Goal: Task Accomplishment & Management: Use online tool/utility

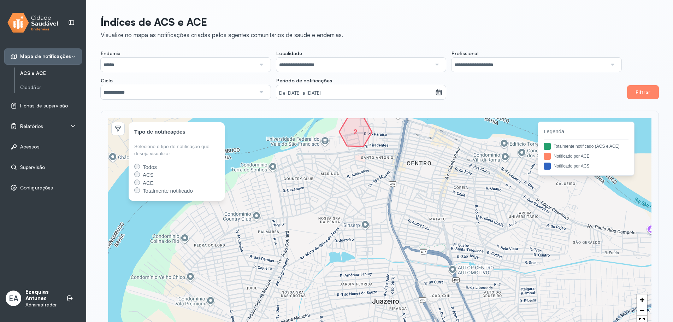
click at [65, 128] on div "Relatórios" at bounding box center [43, 126] width 66 height 7
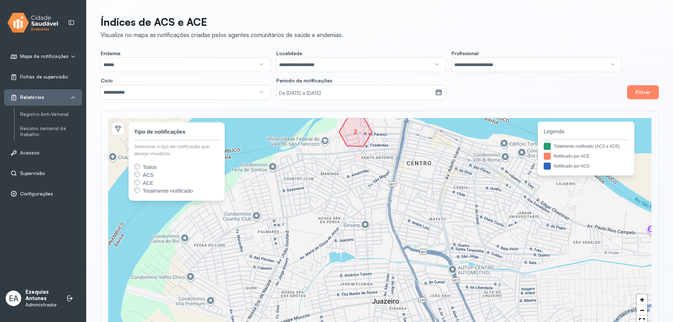
click at [44, 77] on span "Fichas de supervisão" at bounding box center [44, 77] width 48 height 6
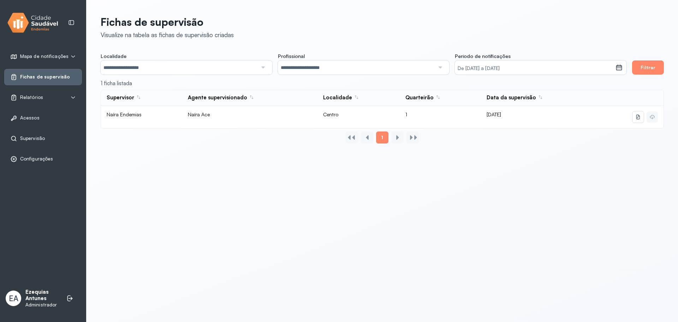
click at [43, 91] on div "Relatórios" at bounding box center [43, 97] width 78 height 16
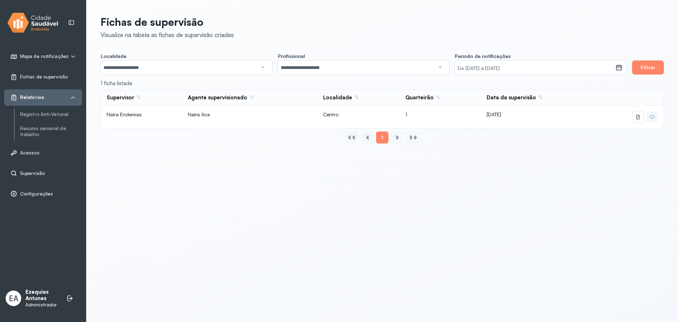
click at [25, 171] on span "Supervisão" at bounding box center [32, 173] width 25 height 6
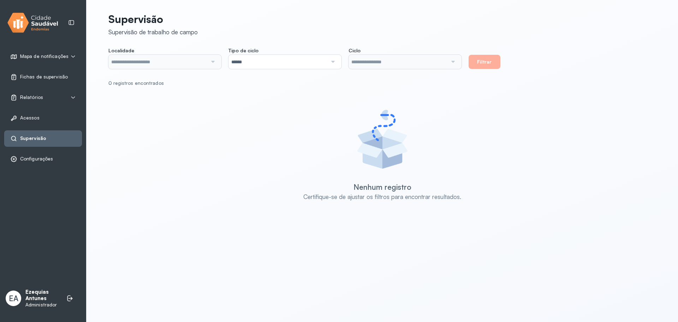
type input "**********"
click at [185, 63] on input "**********" at bounding box center [157, 62] width 99 height 14
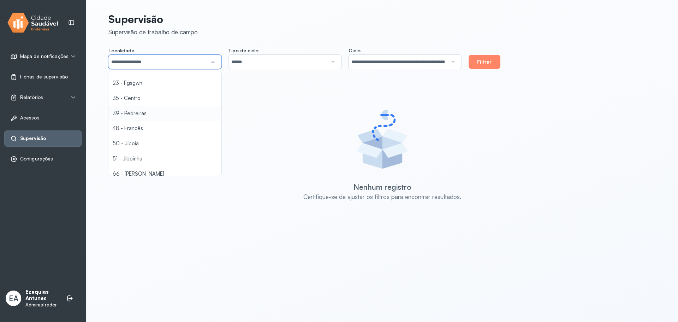
scroll to position [141, 0]
click at [140, 129] on div "**********" at bounding box center [382, 120] width 548 height 224
click at [468, 58] on div "**********" at bounding box center [382, 58] width 548 height 22
click at [475, 62] on button "Filtrar" at bounding box center [485, 62] width 32 height 14
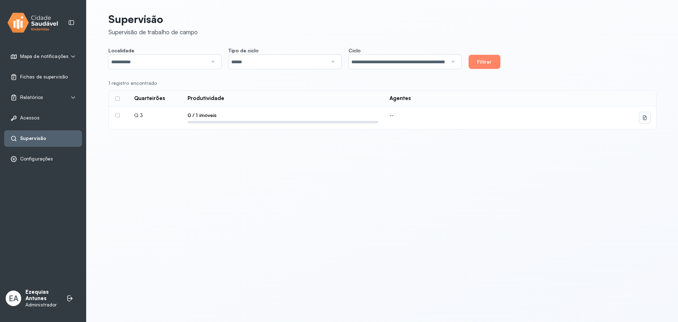
click at [642, 120] on icon at bounding box center [645, 118] width 6 height 6
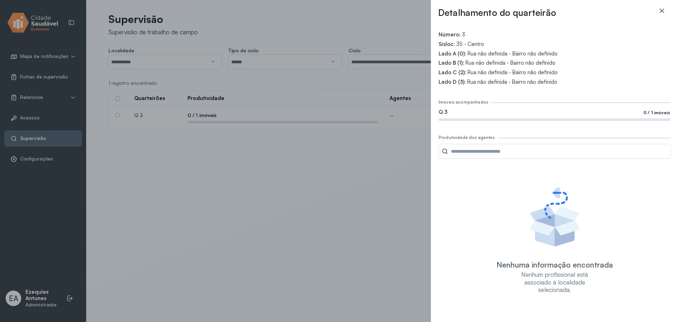
click at [663, 13] on icon at bounding box center [661, 10] width 7 height 7
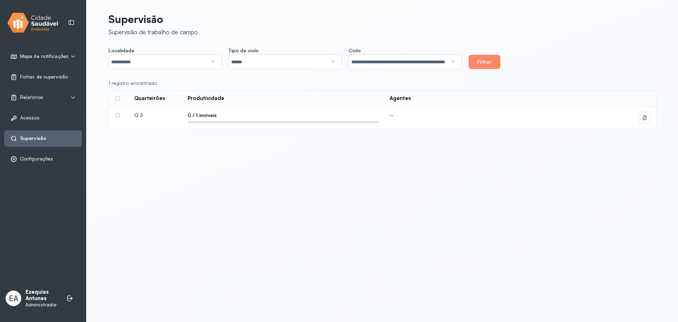
click at [38, 297] on p "Ezequias Antunes" at bounding box center [42, 295] width 34 height 13
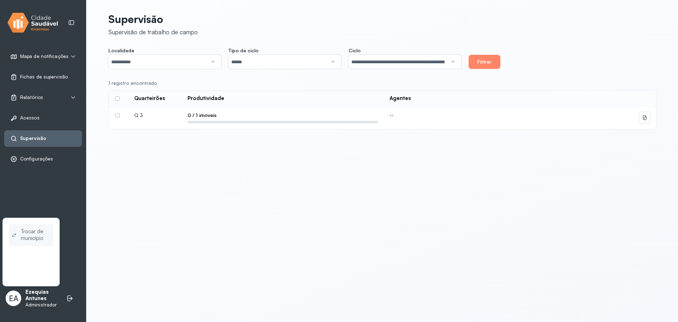
click at [30, 232] on span "Trocar de município" at bounding box center [36, 235] width 30 height 16
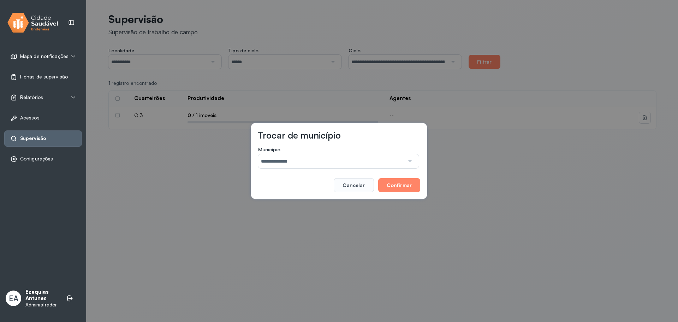
click at [305, 155] on input "**********" at bounding box center [331, 161] width 146 height 14
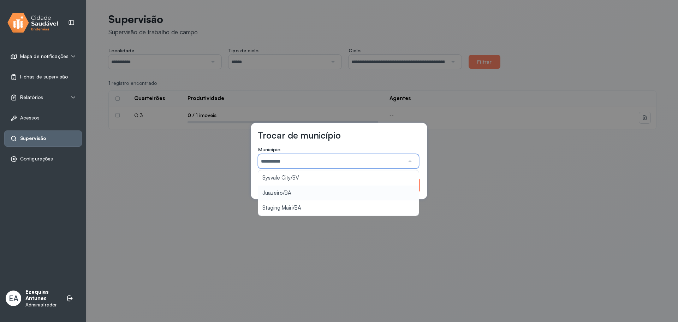
click at [293, 193] on div "**********" at bounding box center [339, 161] width 177 height 77
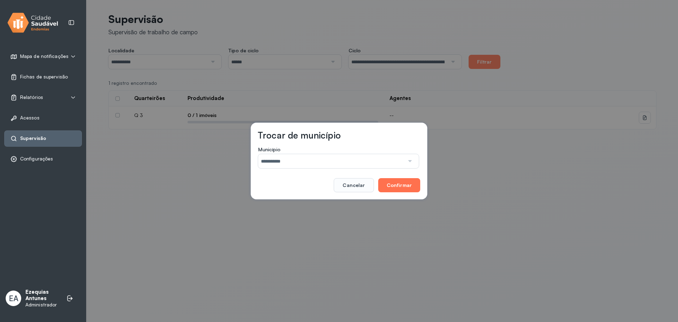
click at [392, 185] on button "Confirmar" at bounding box center [399, 185] width 42 height 14
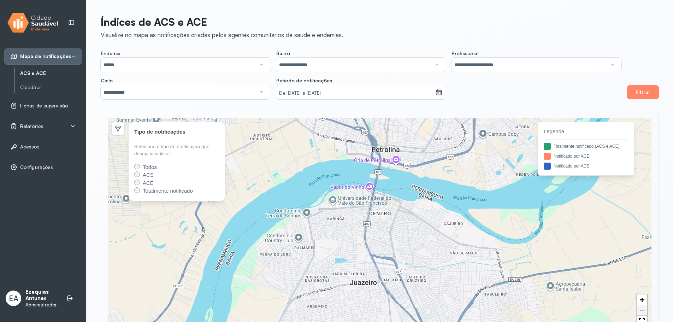
click at [35, 288] on div "EA Ezequias Antunes Administrador Trocar de município" at bounding box center [43, 298] width 78 height 25
click at [35, 290] on p "Ezequias Antunes" at bounding box center [42, 295] width 34 height 13
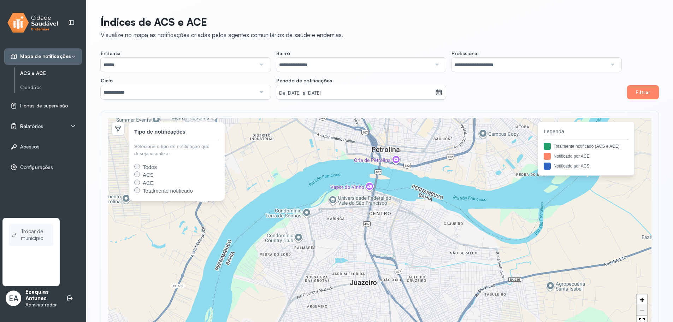
click at [30, 241] on span "Trocar de município" at bounding box center [36, 235] width 30 height 16
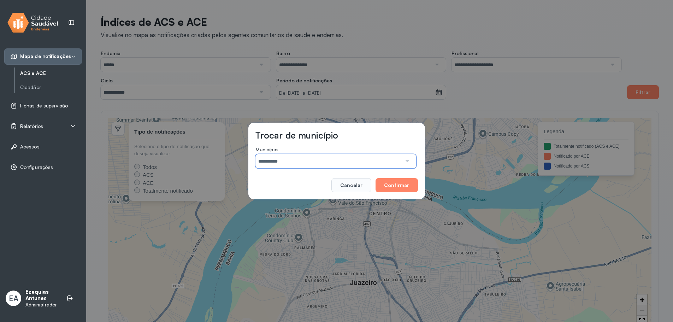
click at [279, 167] on input "**********" at bounding box center [328, 161] width 146 height 14
click at [295, 178] on div "**********" at bounding box center [336, 161] width 177 height 77
click at [399, 181] on button "Confirmar" at bounding box center [396, 185] width 42 height 14
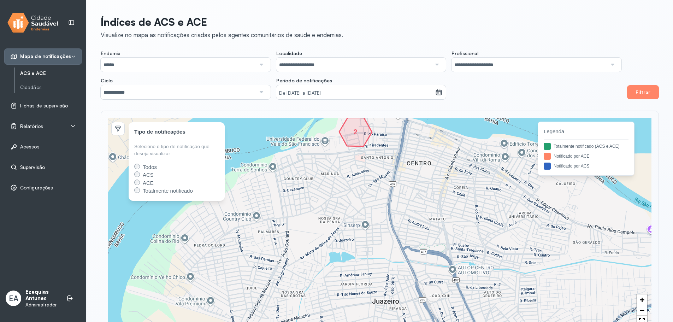
click at [61, 168] on link "Supervisão" at bounding box center [43, 167] width 66 height 7
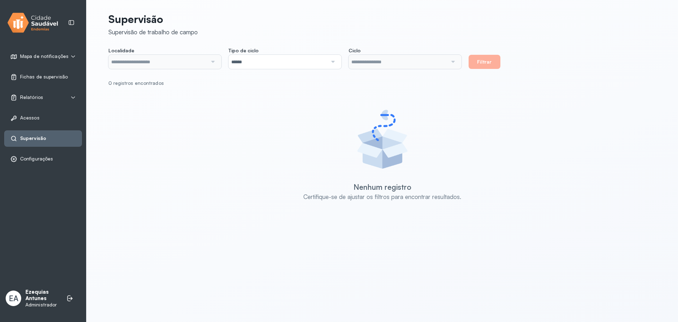
type input "**********"
click at [154, 62] on input "**********" at bounding box center [157, 62] width 99 height 14
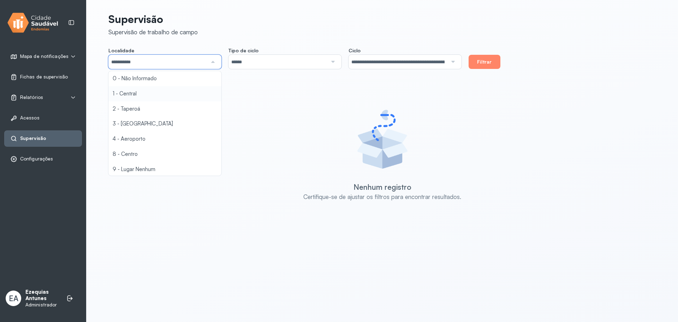
click at [135, 89] on div "**********" at bounding box center [382, 120] width 548 height 224
click at [478, 60] on button "Filtrar" at bounding box center [485, 62] width 32 height 14
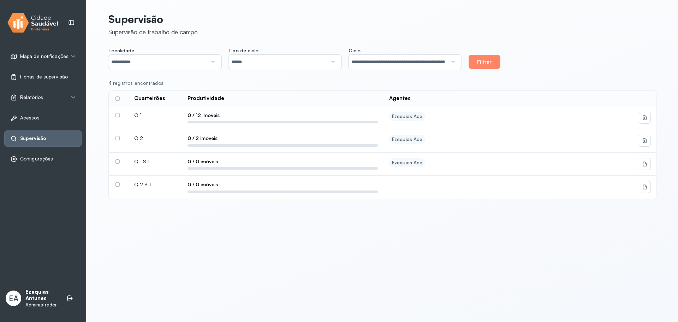
click at [115, 116] on label at bounding box center [117, 115] width 4 height 4
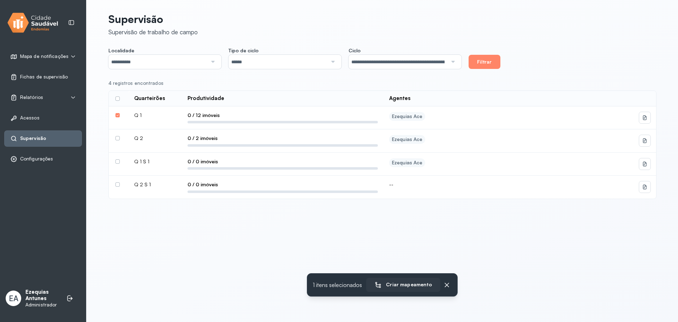
click at [417, 289] on button "Criar mapeamento" at bounding box center [403, 285] width 74 height 14
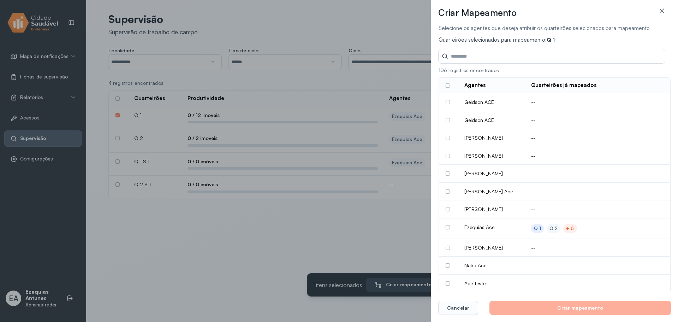
click at [451, 176] on div at bounding box center [449, 173] width 6 height 4
click at [449, 176] on label at bounding box center [448, 173] width 4 height 4
click at [450, 176] on label at bounding box center [448, 173] width 4 height 4
click at [540, 233] on div "Q 1" at bounding box center [537, 228] width 13 height 9
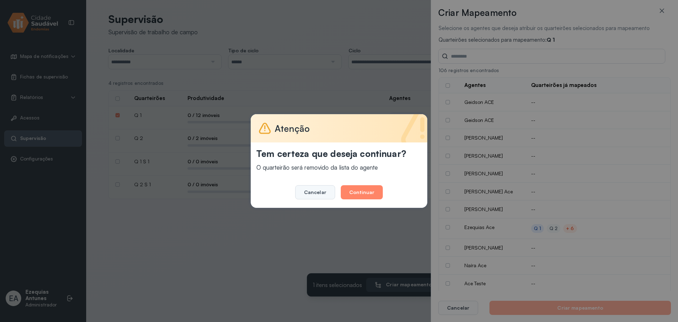
click at [332, 194] on button "Cancelar" at bounding box center [315, 192] width 40 height 14
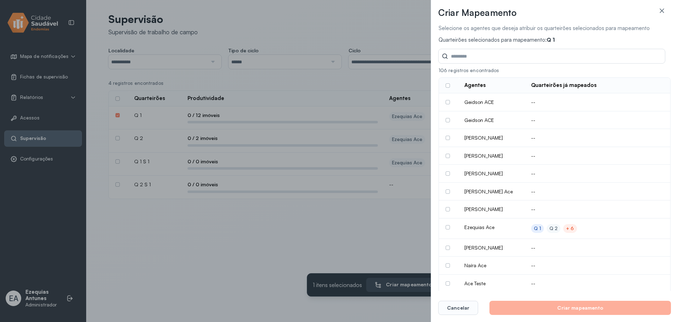
click at [534, 231] on div "Q 1" at bounding box center [537, 228] width 7 height 6
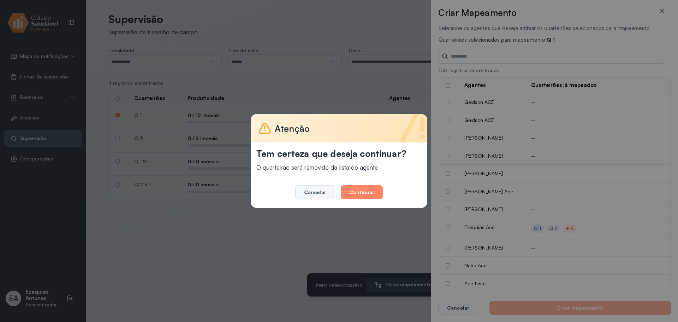
click at [314, 191] on button "Cancelar" at bounding box center [315, 192] width 40 height 14
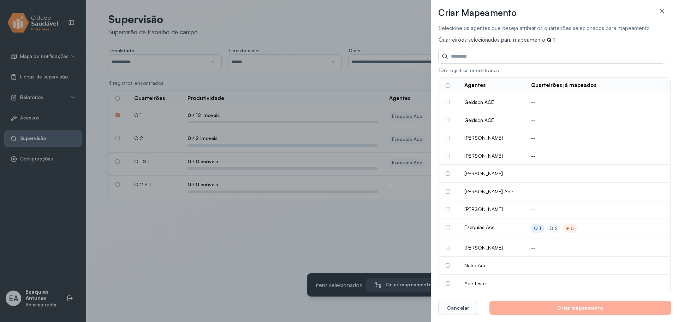
click at [550, 231] on div "Q 2" at bounding box center [554, 228] width 8 height 6
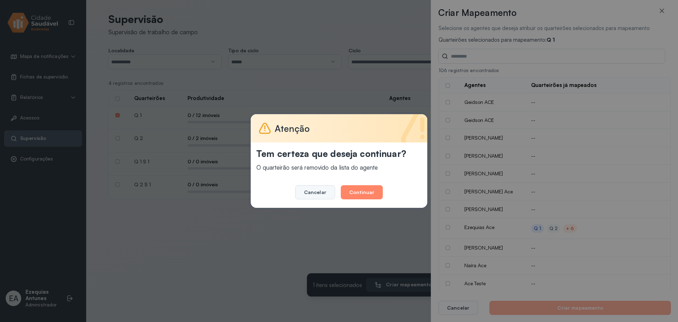
click at [319, 197] on button "Cancelar" at bounding box center [315, 192] width 40 height 14
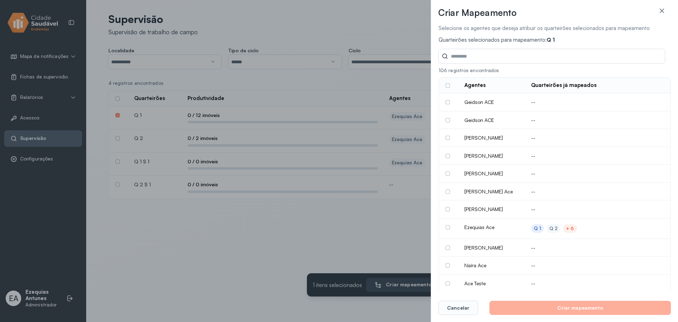
click at [568, 231] on div "+ 6" at bounding box center [570, 228] width 8 height 6
click at [567, 243] on div "mostrar menos" at bounding box center [575, 240] width 35 height 6
click at [658, 9] on div at bounding box center [662, 14] width 18 height 14
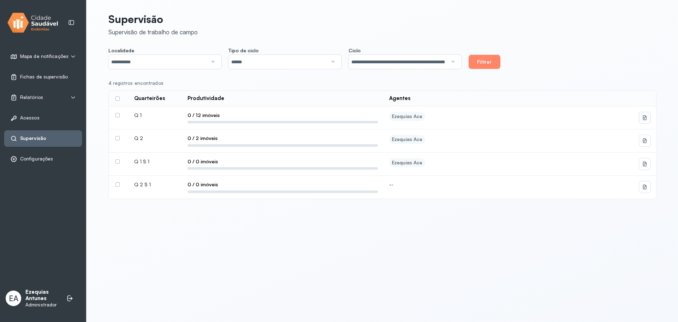
click at [648, 121] on button at bounding box center [644, 117] width 11 height 11
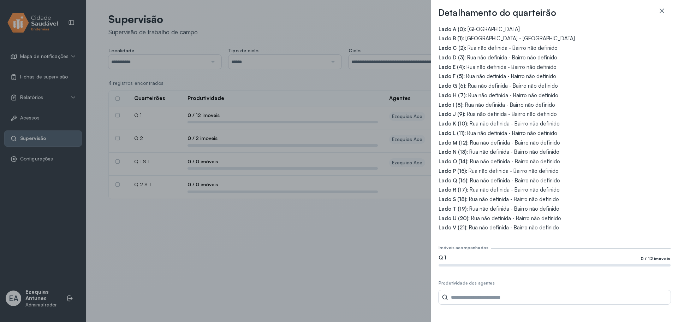
scroll to position [36, 0]
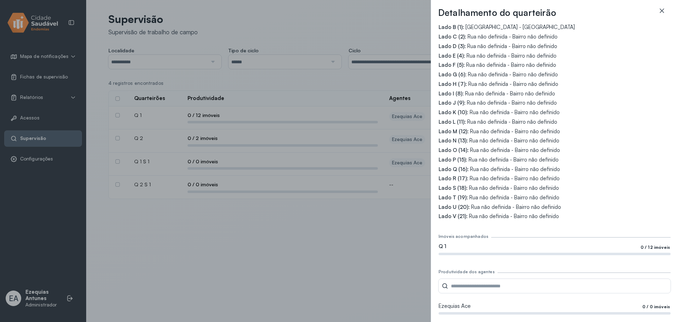
click at [665, 8] on div at bounding box center [662, 14] width 18 height 14
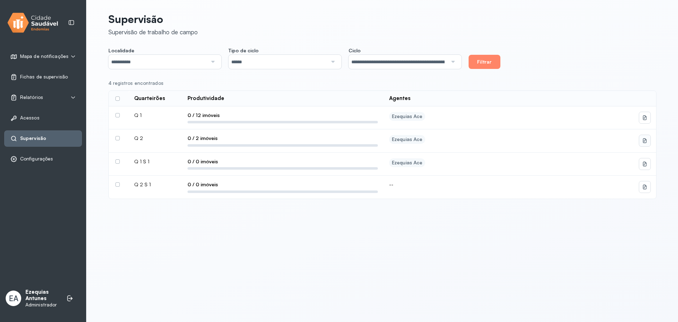
click at [643, 144] on button at bounding box center [644, 140] width 11 height 11
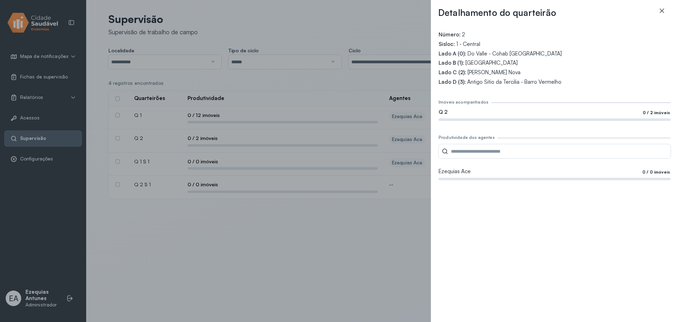
click at [661, 11] on icon at bounding box center [661, 10] width 7 height 7
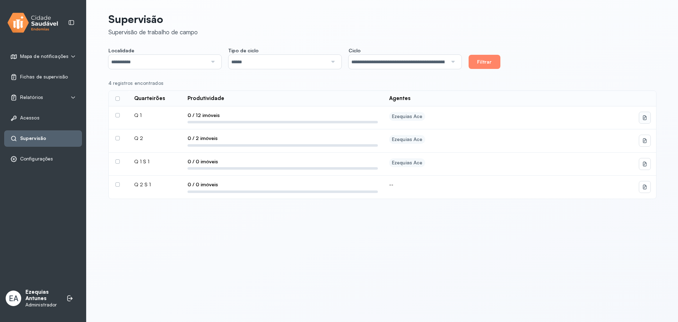
click at [644, 120] on icon at bounding box center [645, 117] width 4 height 5
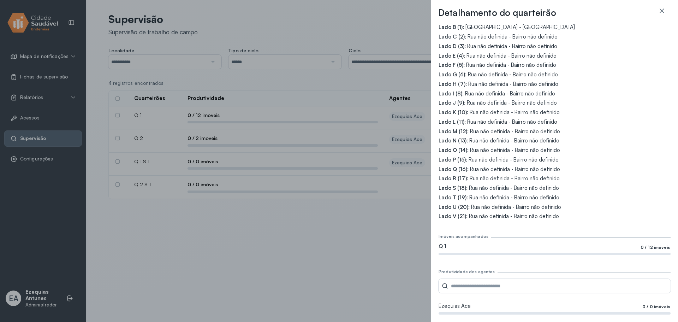
click at [523, 307] on div "Ezequias Ace 0 / 0 imóveis" at bounding box center [555, 306] width 232 height 7
click at [527, 281] on input "Tipo de ciclo" at bounding box center [559, 286] width 223 height 14
click at [533, 229] on div "Número: 1 Sisloc: 1 - Central Lado A (0): Avenida Acm - Alto Maravilhoso Lado B…" at bounding box center [554, 169] width 233 height 291
click at [661, 11] on icon at bounding box center [662, 10] width 4 height 4
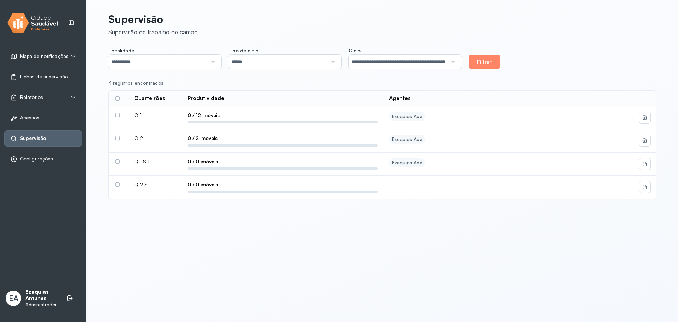
click at [119, 185] on label at bounding box center [117, 184] width 4 height 4
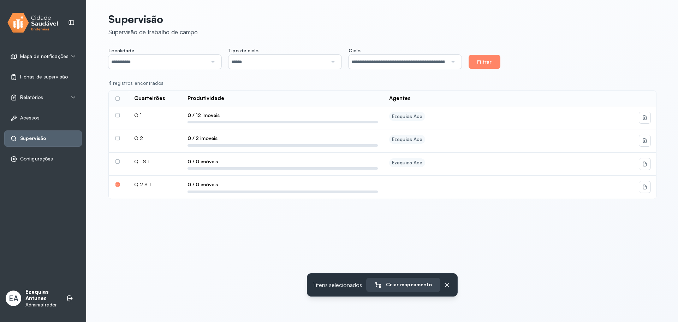
click at [119, 183] on label at bounding box center [117, 184] width 4 height 4
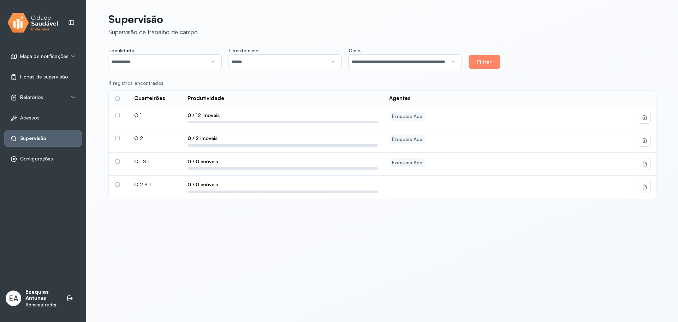
click at [490, 186] on div "--" at bounding box center [508, 184] width 238 height 6
click at [39, 23] on img at bounding box center [32, 22] width 51 height 23
click at [117, 100] on label at bounding box center [117, 98] width 4 height 4
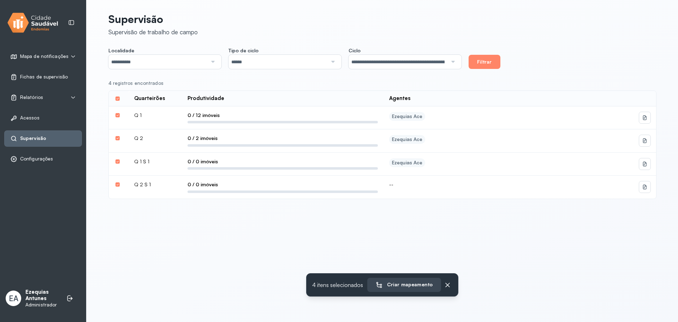
click at [117, 100] on label at bounding box center [117, 98] width 4 height 4
